Goal: Ask a question: Seek information or help from site administrators or community

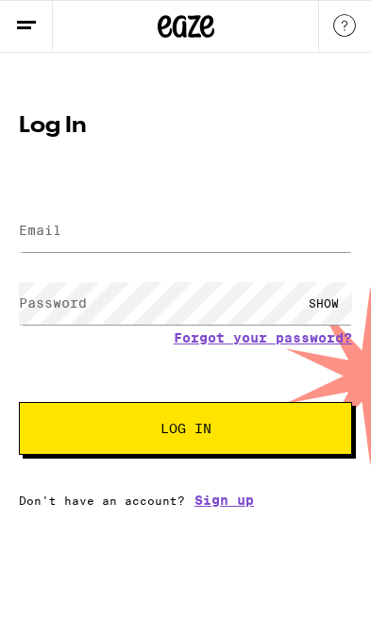
click at [265, 202] on form "Email Email Password Password SHOW Forgot your password? Log In" at bounding box center [185, 320] width 333 height 270
click at [162, 216] on input "Email" at bounding box center [185, 231] width 333 height 42
type input "[EMAIL_ADDRESS][DOMAIN_NAME]"
click at [185, 431] on button "Log In" at bounding box center [185, 428] width 333 height 53
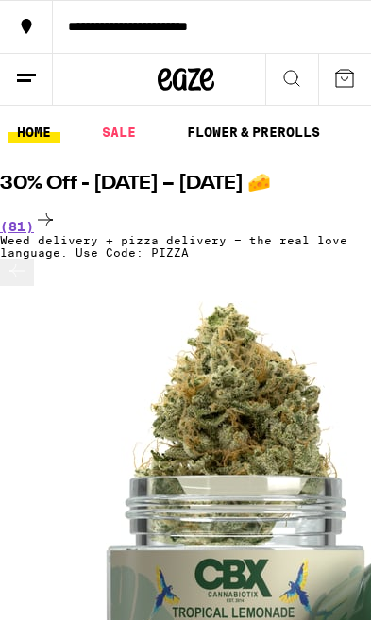
click at [360, 70] on button at bounding box center [344, 79] width 53 height 51
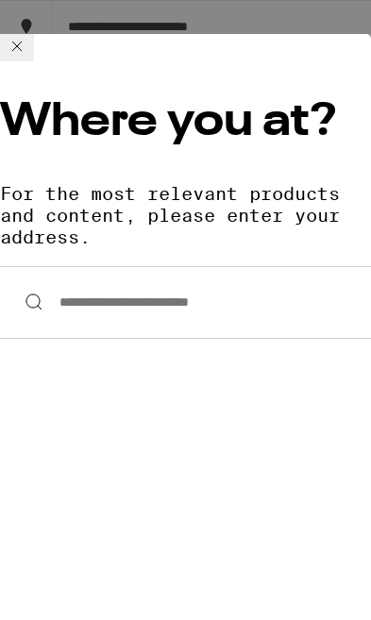
click at [34, 55] on button at bounding box center [17, 47] width 34 height 27
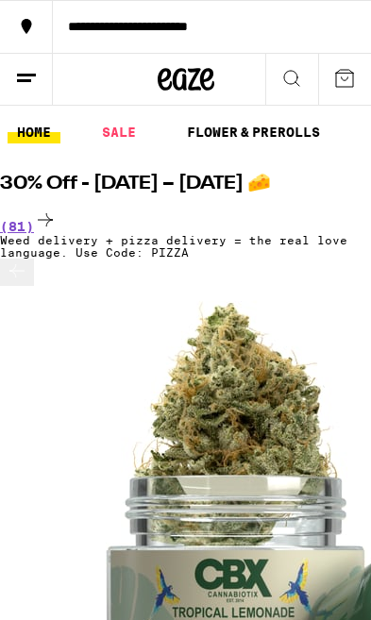
click at [25, 80] on line at bounding box center [24, 80] width 14 height 0
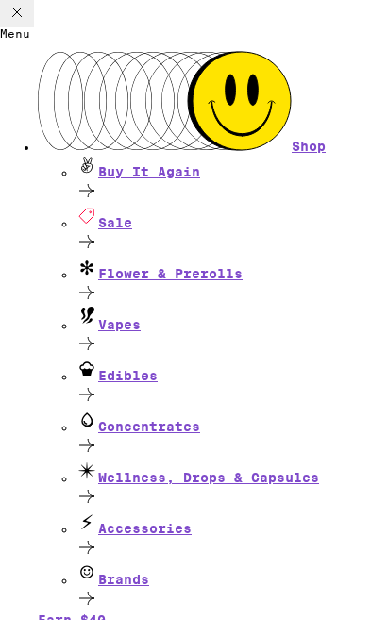
scroll to position [185, 0]
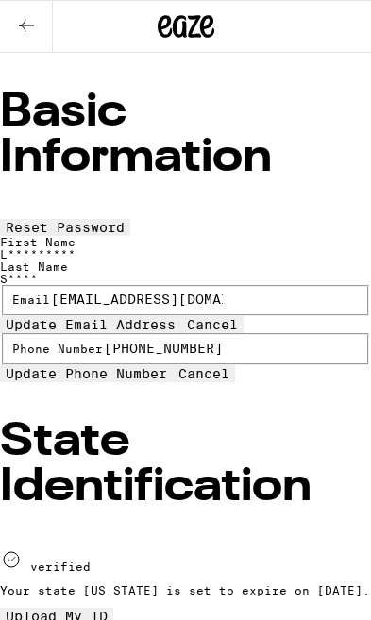
click at [35, 28] on icon at bounding box center [26, 25] width 23 height 23
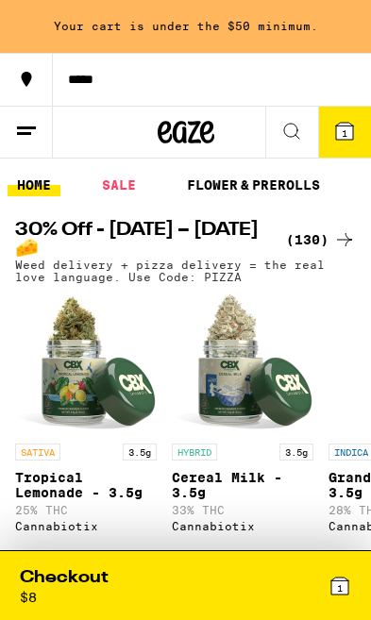
click at [38, 141] on button at bounding box center [26, 133] width 53 height 52
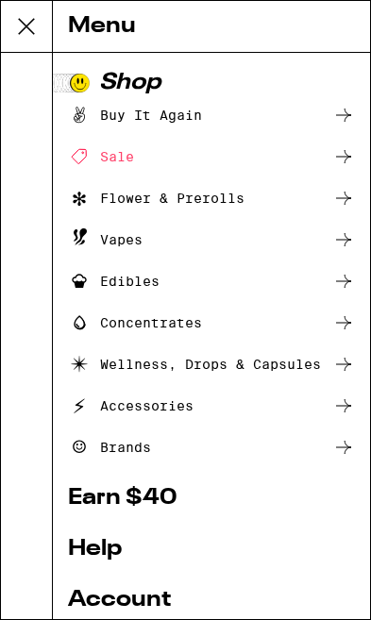
click at [106, 556] on link "Help" at bounding box center [211, 549] width 287 height 23
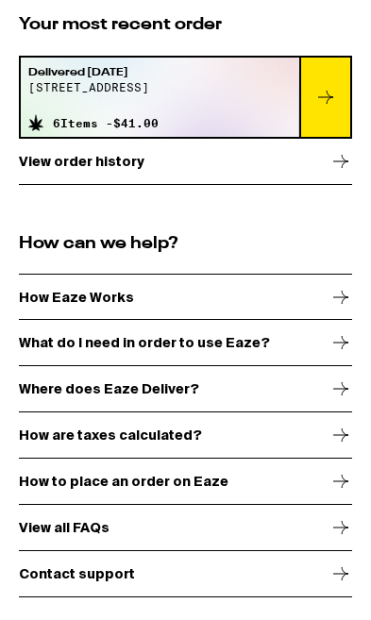
click at [336, 565] on icon at bounding box center [340, 574] width 23 height 23
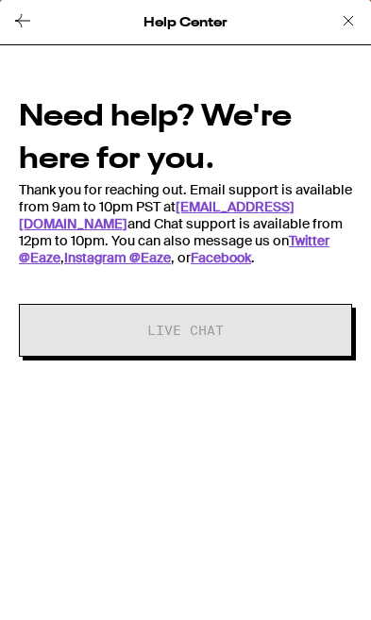
scroll to position [11, 0]
click at [255, 209] on link "support@eaze.com" at bounding box center [157, 215] width 276 height 34
click at [28, 23] on icon at bounding box center [22, 20] width 23 height 23
click at [354, 22] on icon at bounding box center [348, 20] width 23 height 23
